Goal: Find specific fact

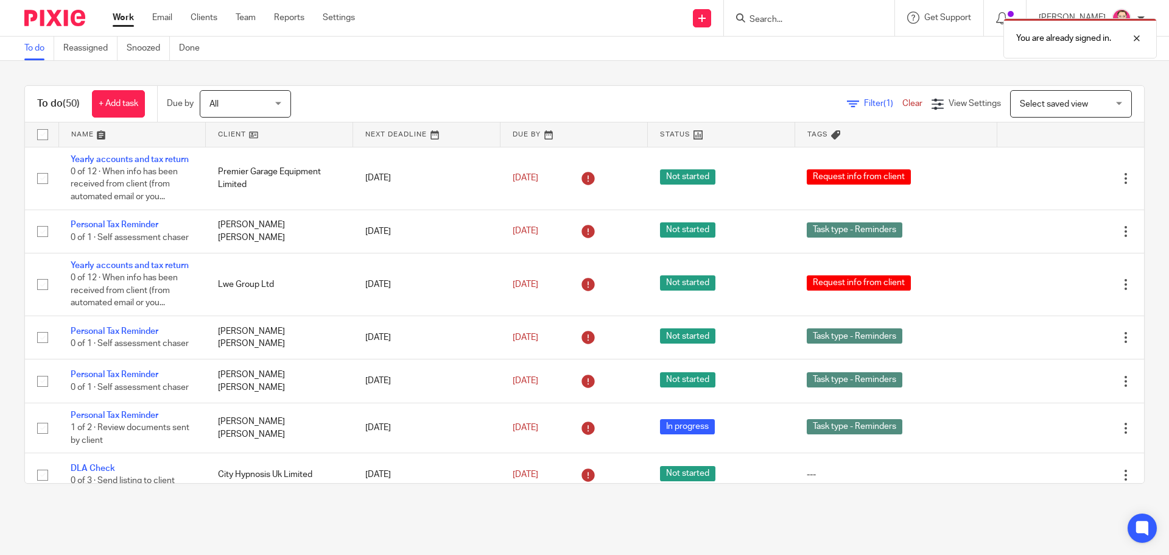
click at [800, 19] on div "You are already signed in." at bounding box center [871, 35] width 572 height 46
click at [1134, 37] on div at bounding box center [1127, 38] width 33 height 15
click at [810, 19] on input "Search" at bounding box center [803, 20] width 110 height 11
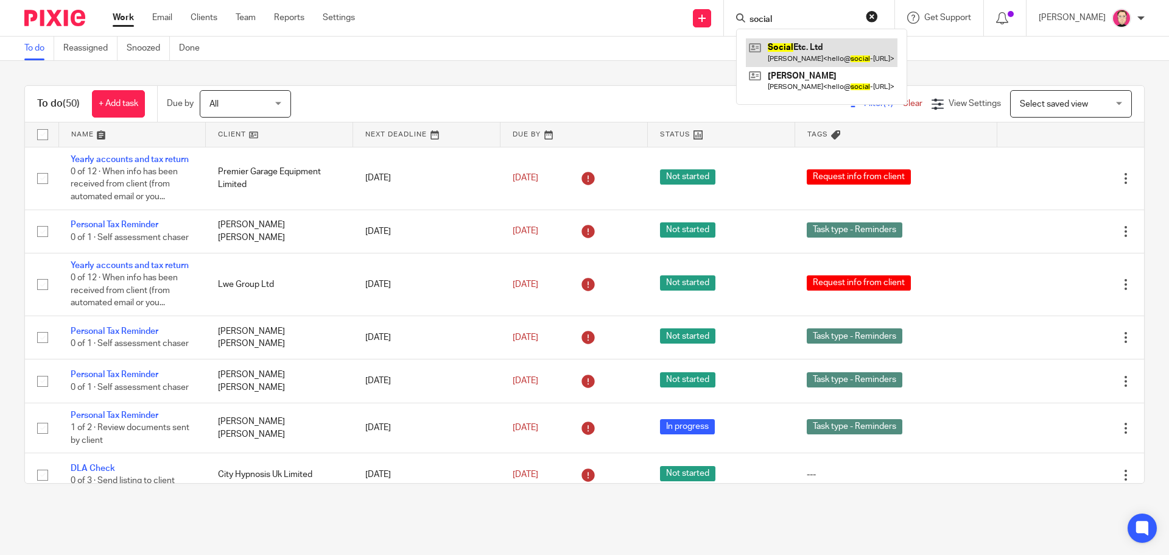
type input "social"
click at [817, 52] on link at bounding box center [822, 52] width 152 height 28
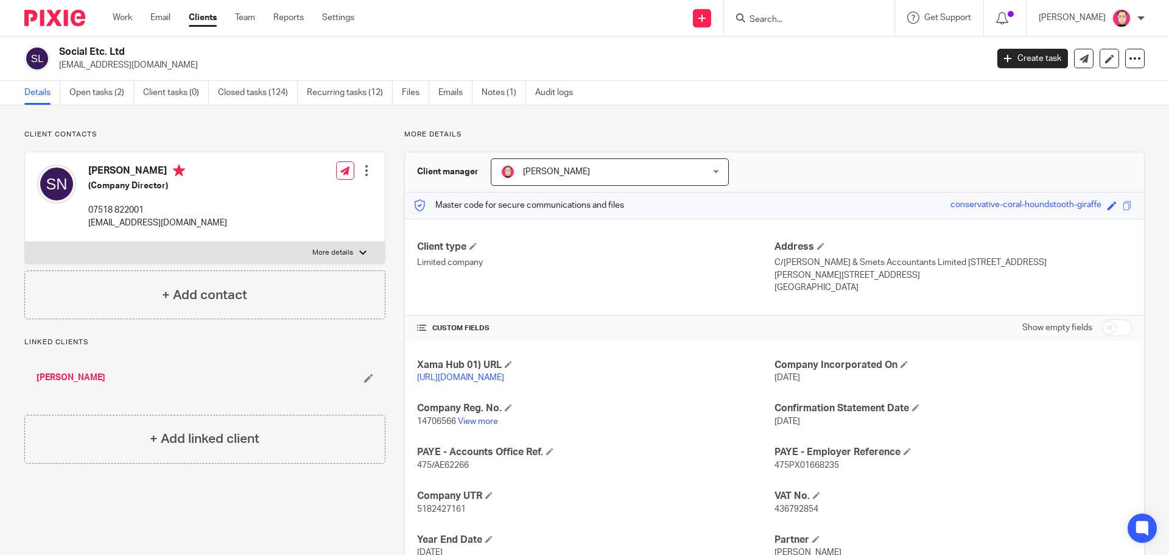
scroll to position [135, 0]
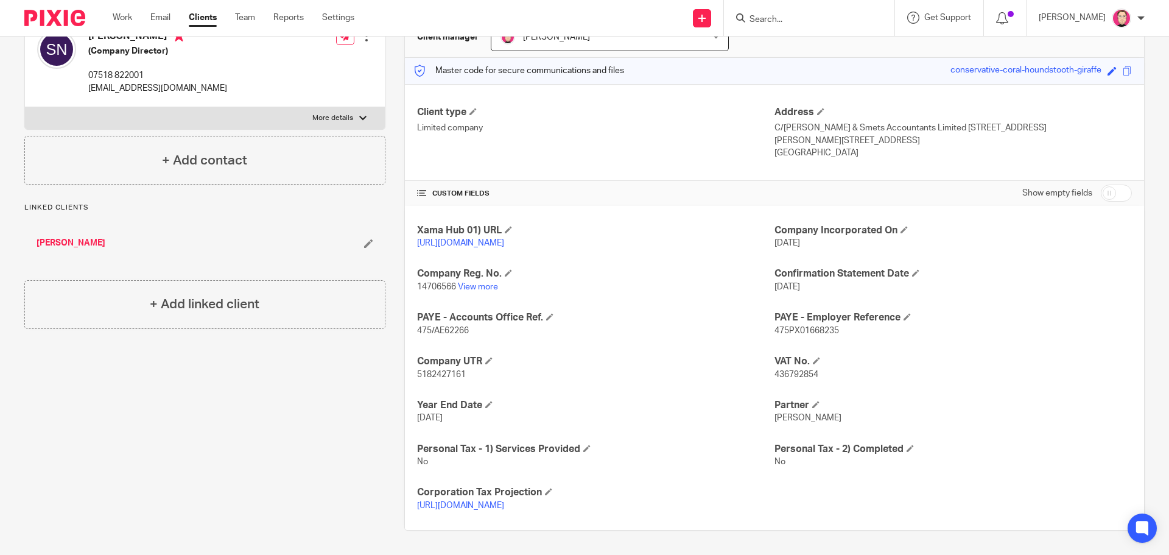
click at [432, 378] on span "5182427161" at bounding box center [441, 374] width 49 height 9
copy span "5182427161"
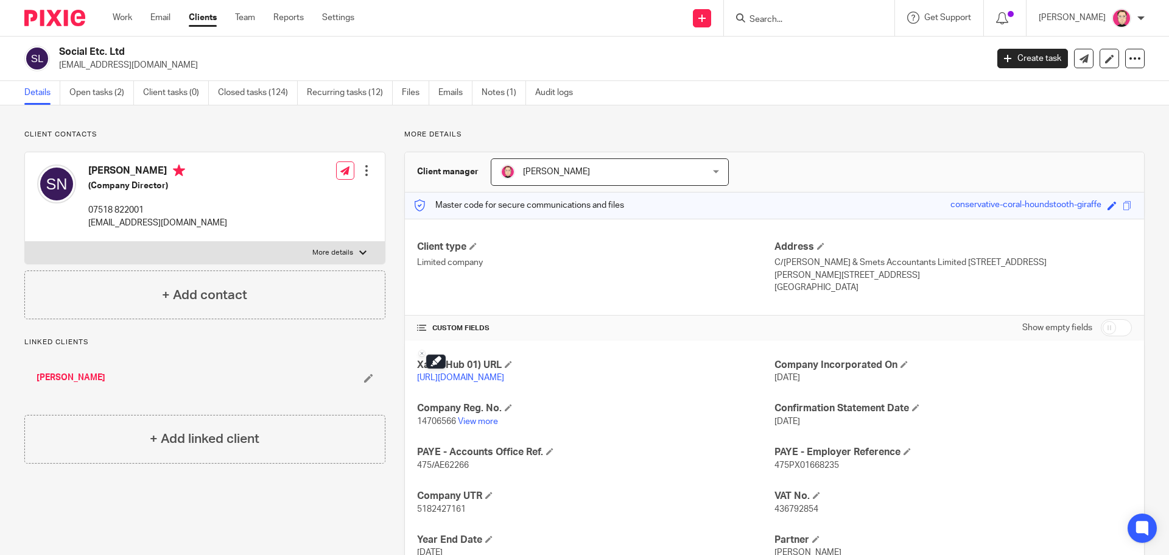
click at [612, 343] on div "Xama Hub 01) URL https://platform.xamatech.com/portal/crm/clients/e5ecbd80-3aaf…" at bounding box center [774, 502] width 739 height 325
